Goal: Answer question/provide support

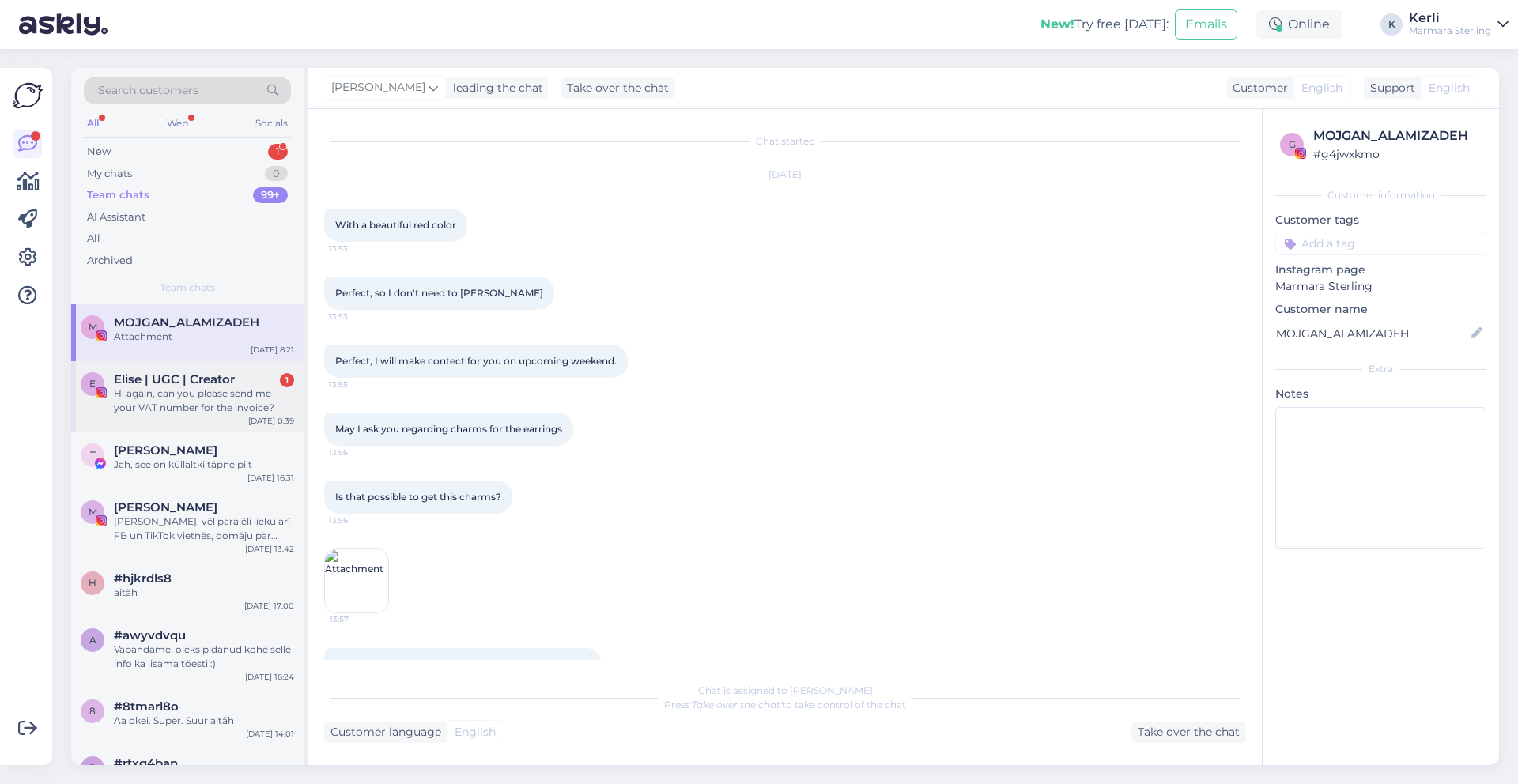
scroll to position [14129, 0]
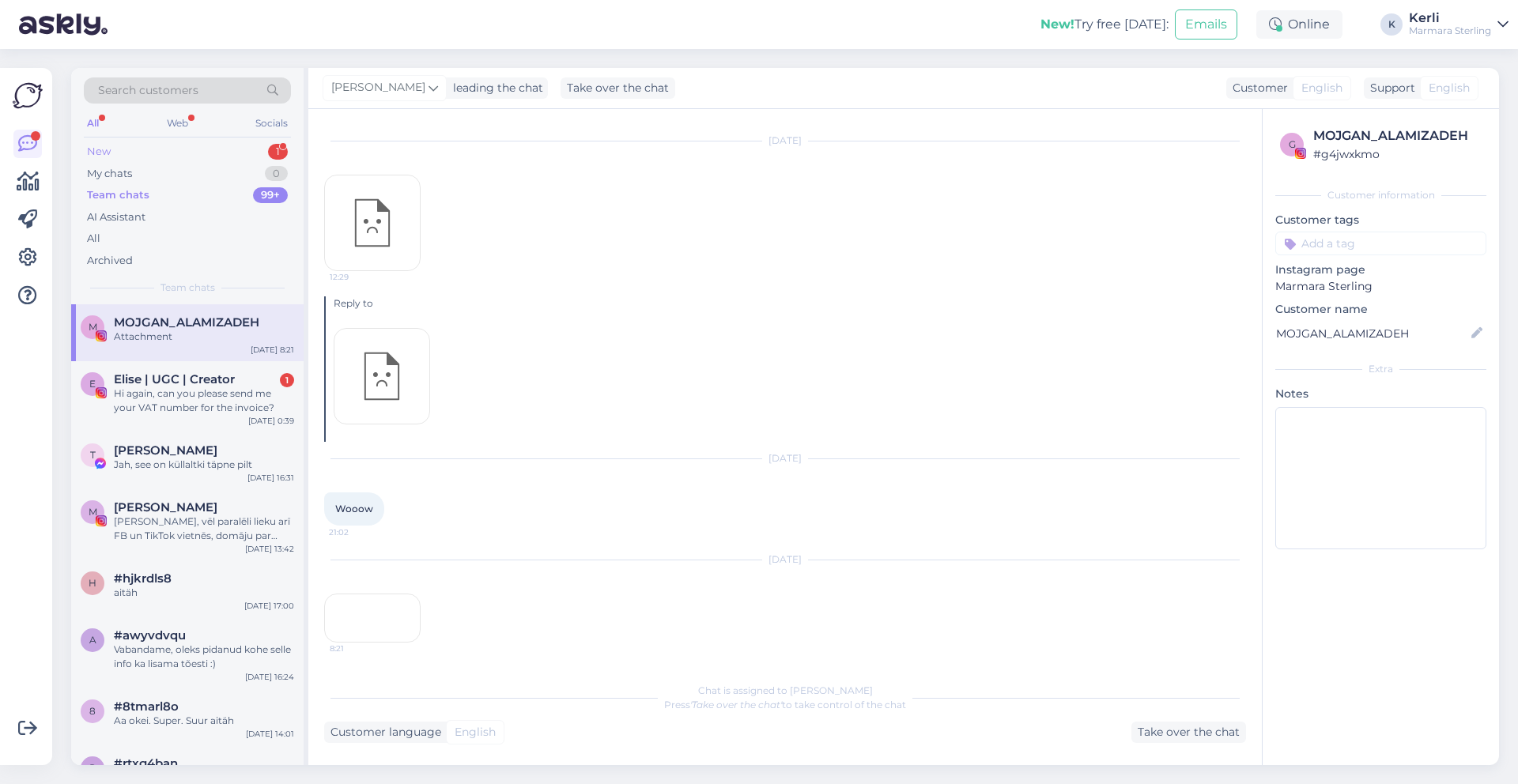
click at [140, 141] on div "New 1" at bounding box center [186, 152] width 207 height 22
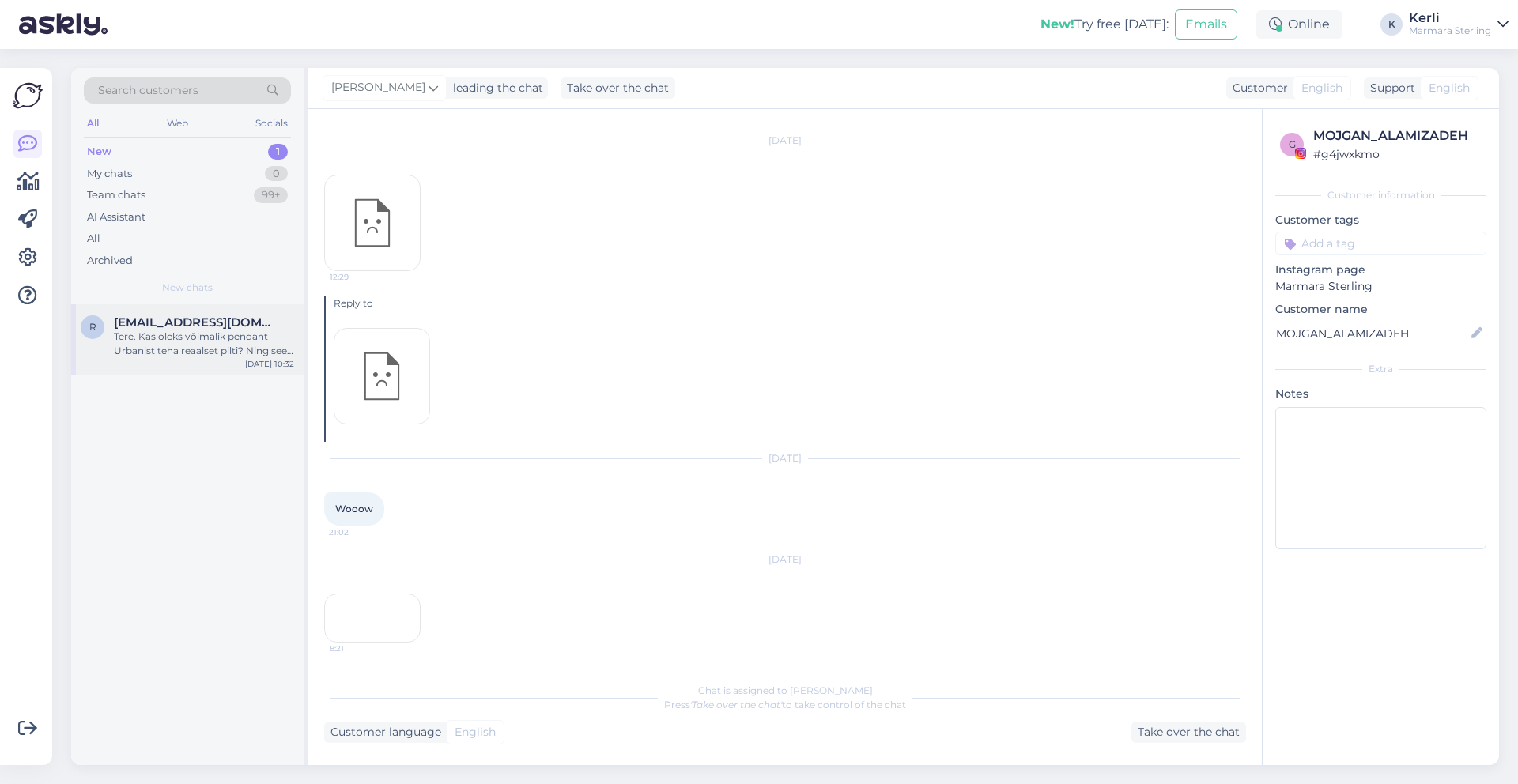
click at [192, 349] on div "Tere. Kas oleks võimalik pendant Urbanist teha reaalset pilti? Ning see mulle e…" at bounding box center [204, 343] width 180 height 28
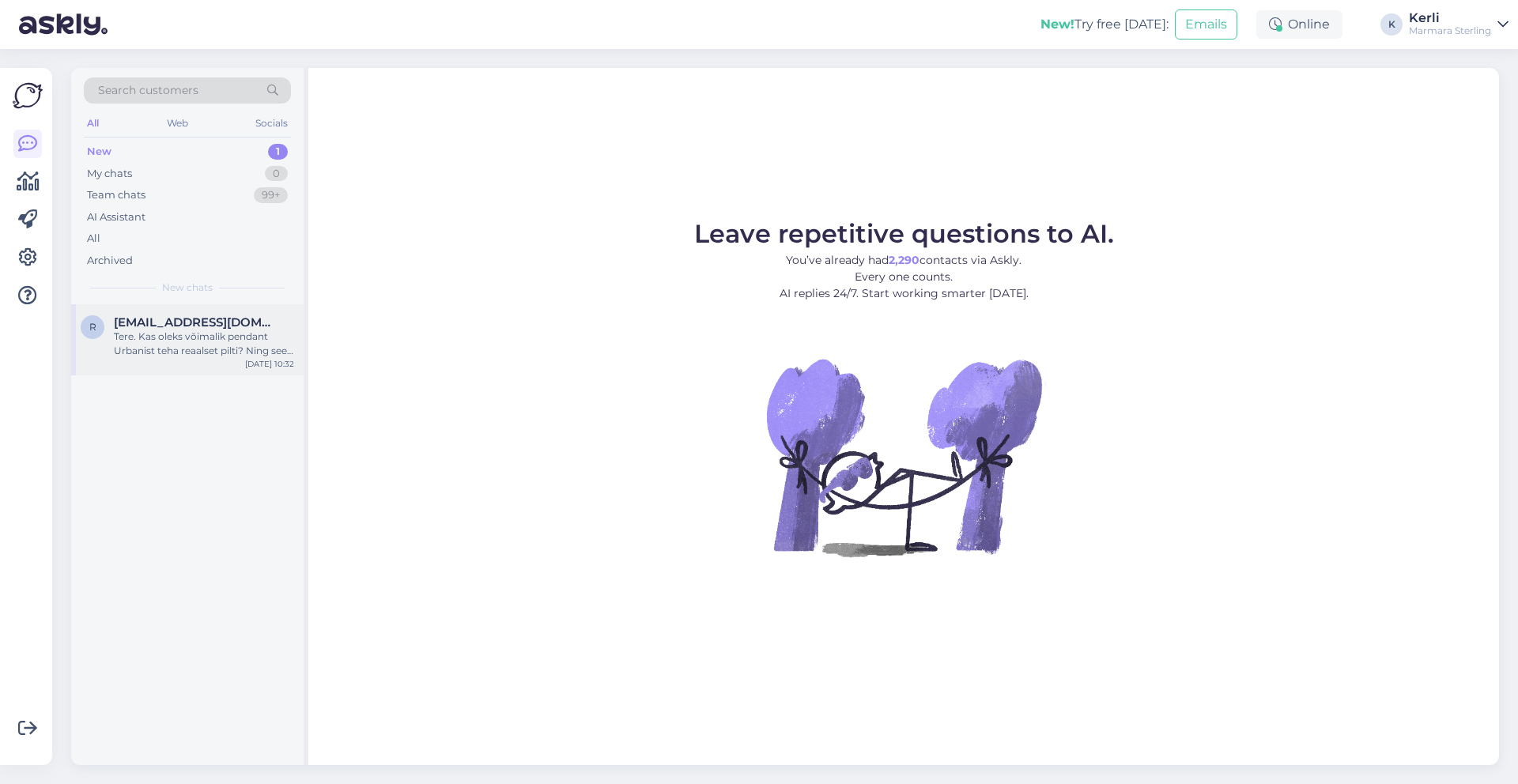
click at [183, 335] on div "Tere. Kas oleks võimalik pendant Urbanist teha reaalset pilti? Ning see mulle e…" at bounding box center [204, 343] width 180 height 28
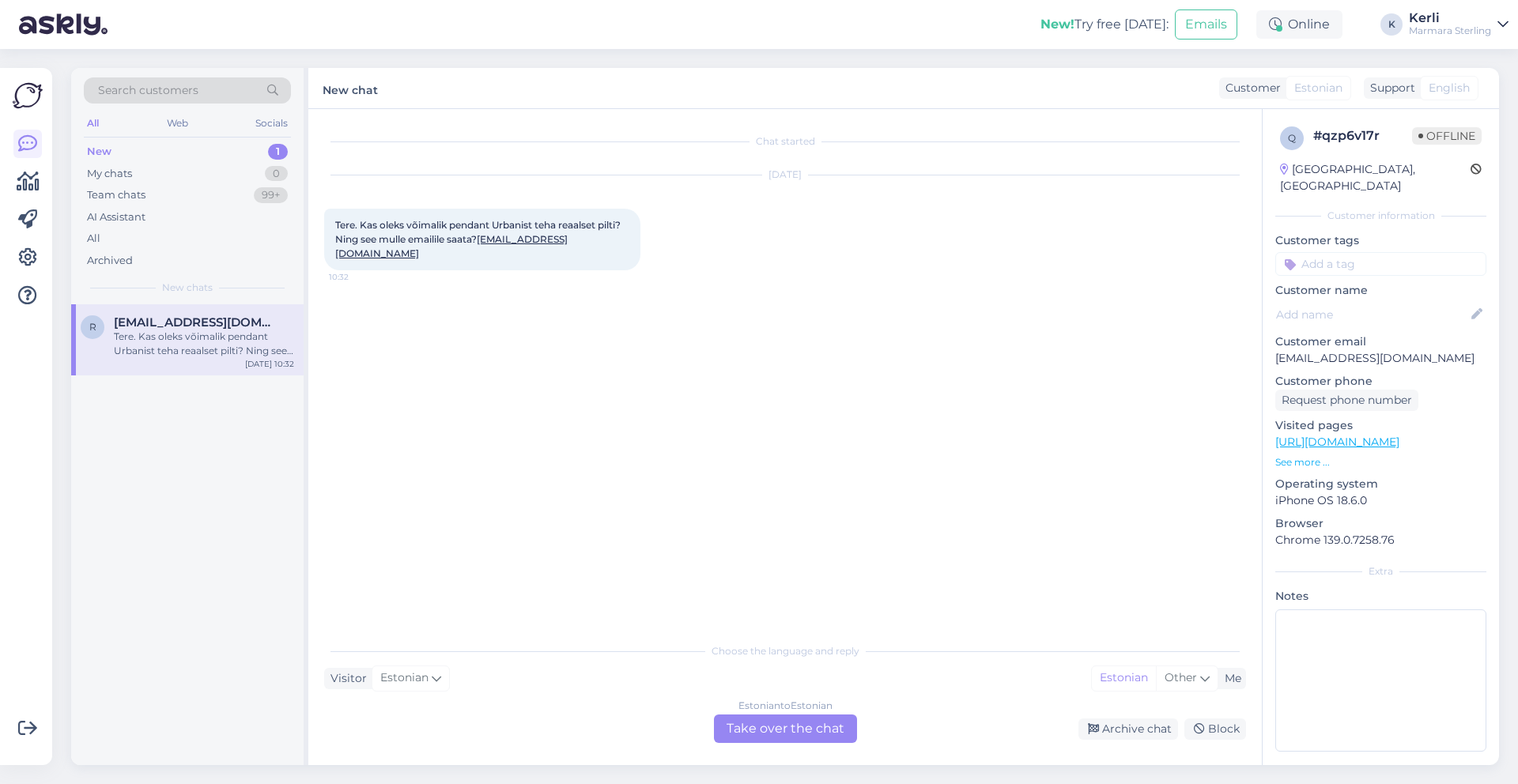
click at [1338, 435] on link "[URL][DOMAIN_NAME]" at bounding box center [1338, 442] width 124 height 14
click at [768, 725] on div "Estonian to Estonian Take over the chat" at bounding box center [786, 728] width 143 height 28
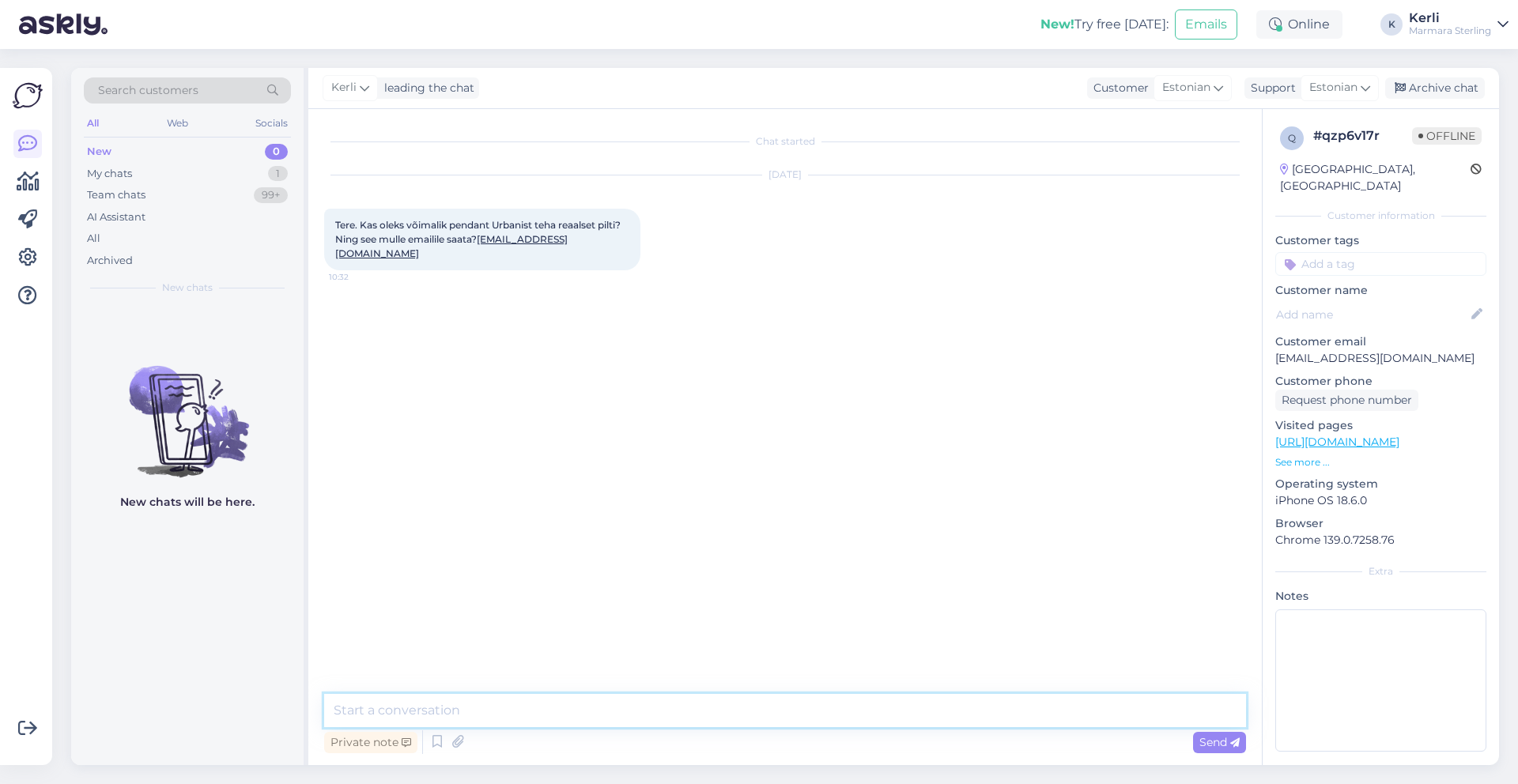
click at [654, 711] on textarea at bounding box center [785, 710] width 922 height 33
type textarea "Tere! Kohe saadame :)"
